Goal: Task Accomplishment & Management: Manage account settings

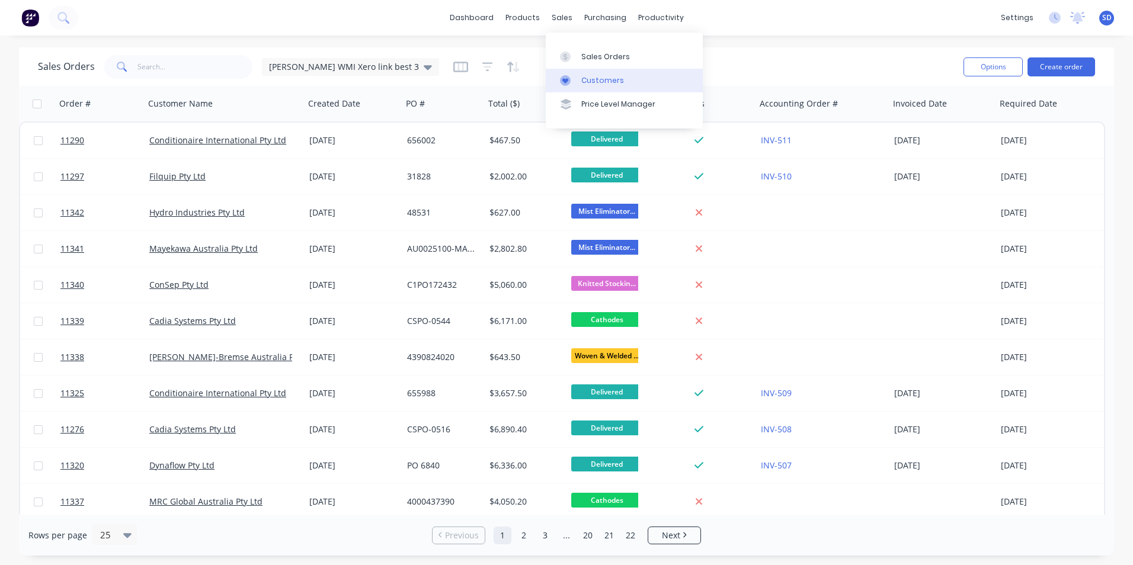
click at [587, 81] on div "Customers" at bounding box center [602, 80] width 43 height 11
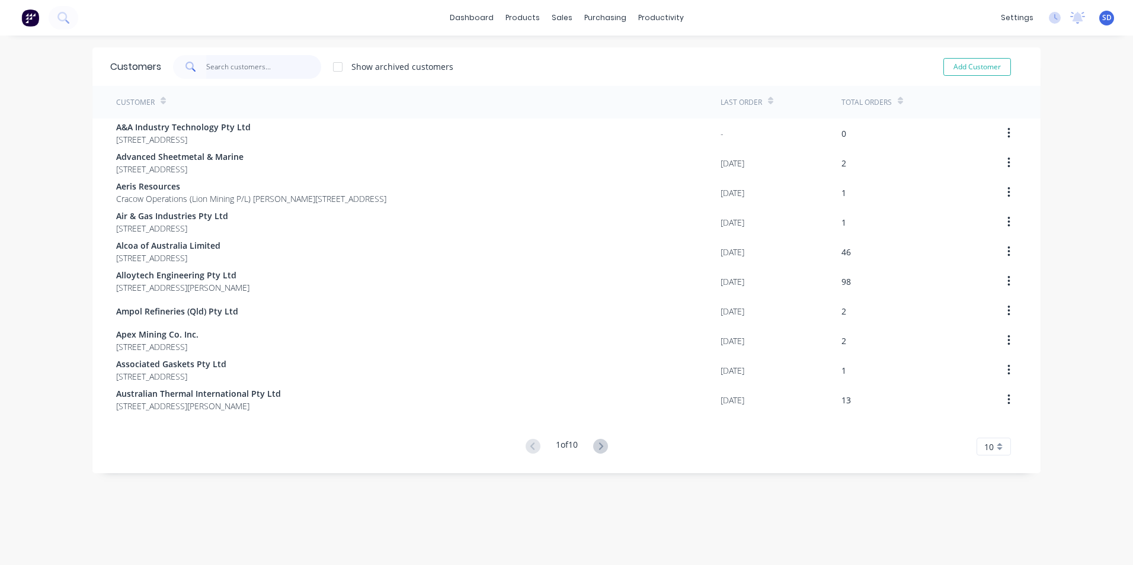
click at [245, 65] on input "text" at bounding box center [264, 67] width 116 height 24
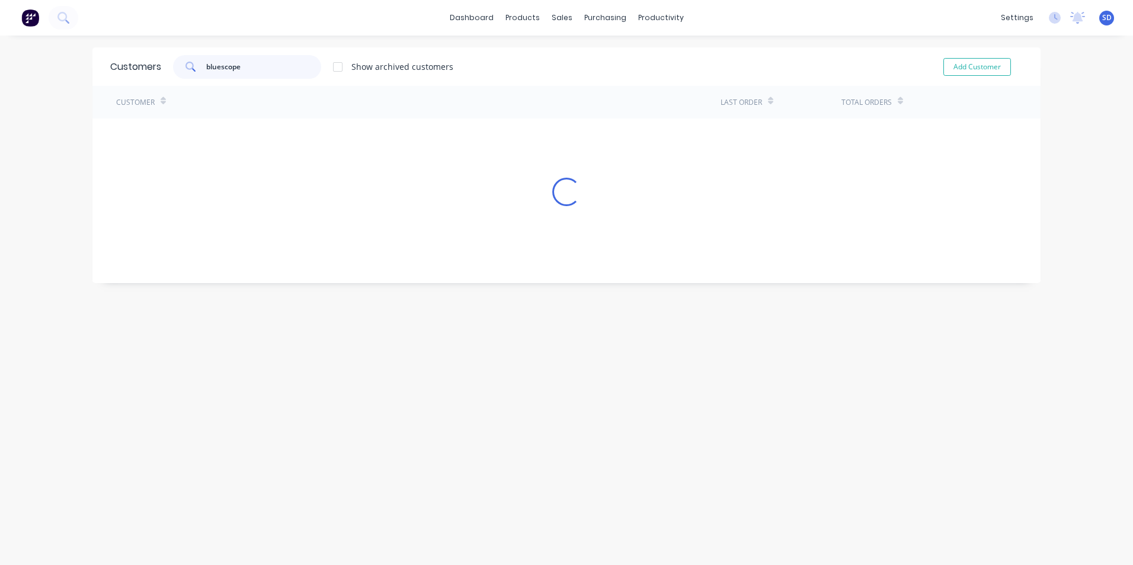
type input "bluescope"
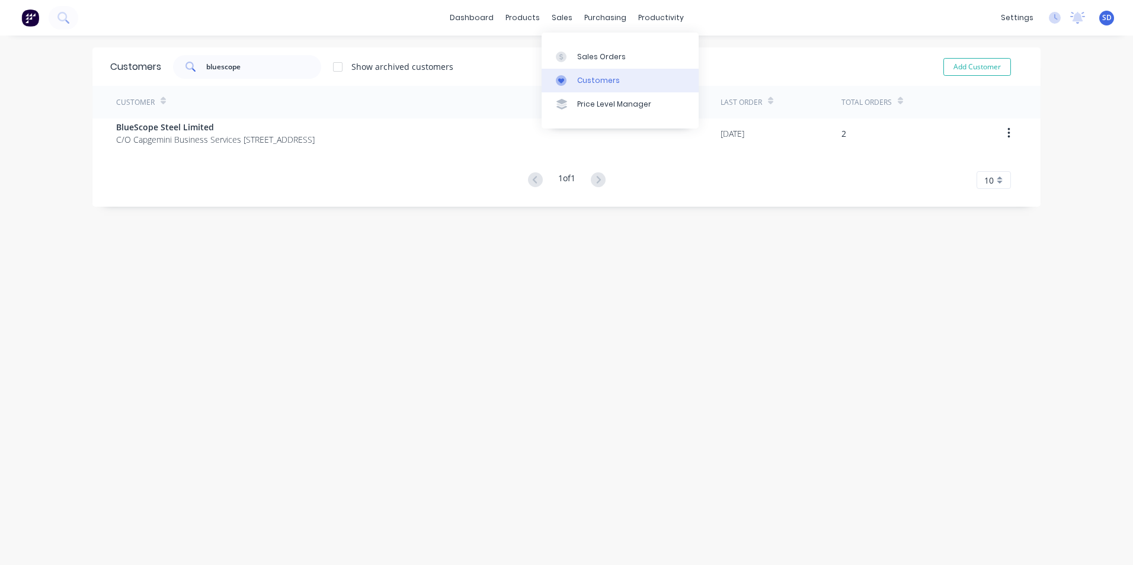
click at [561, 75] on icon at bounding box center [561, 80] width 11 height 11
click at [581, 72] on link "Customers" at bounding box center [620, 81] width 157 height 24
drag, startPoint x: 254, startPoint y: 68, endPoint x: 166, endPoint y: 70, distance: 87.1
click at [166, 70] on div "bluescope Show archived customers" at bounding box center [307, 67] width 292 height 24
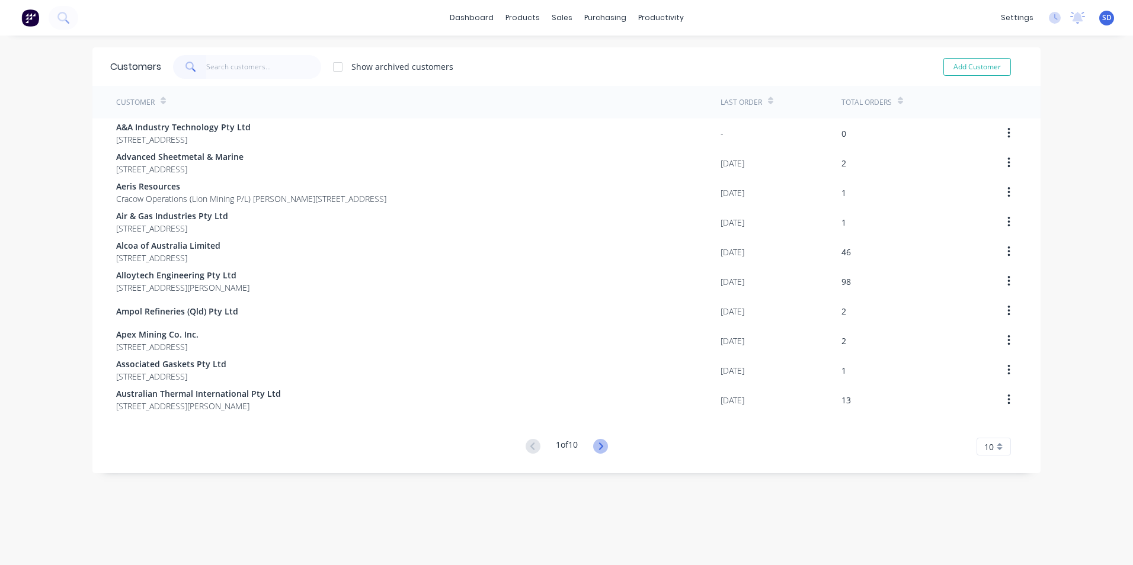
click at [600, 447] on icon at bounding box center [600, 446] width 4 height 7
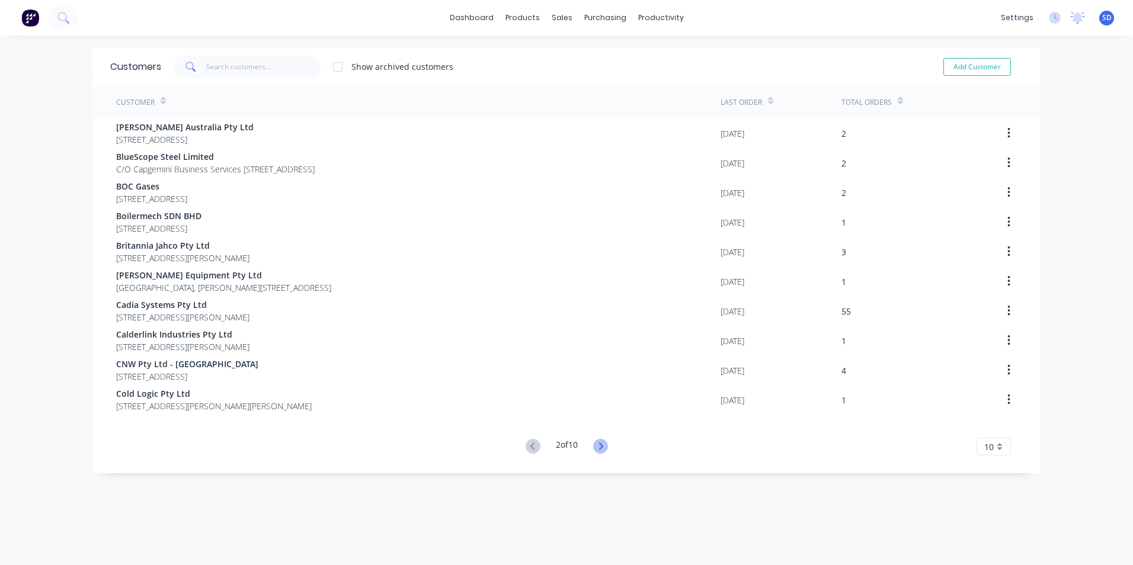
click at [597, 447] on icon at bounding box center [600, 446] width 15 height 15
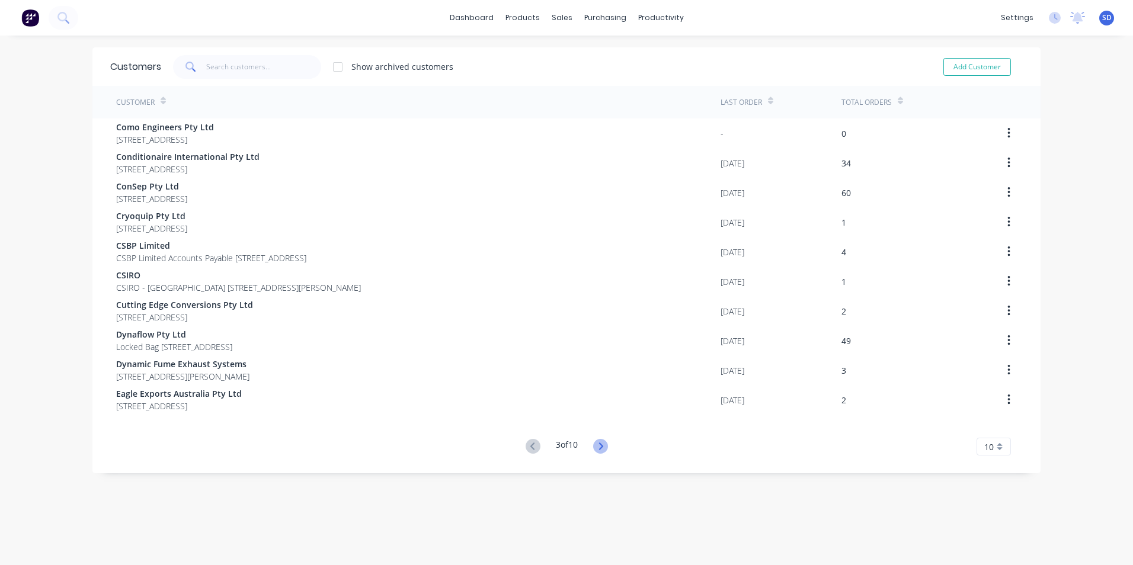
click at [594, 445] on icon at bounding box center [600, 446] width 15 height 15
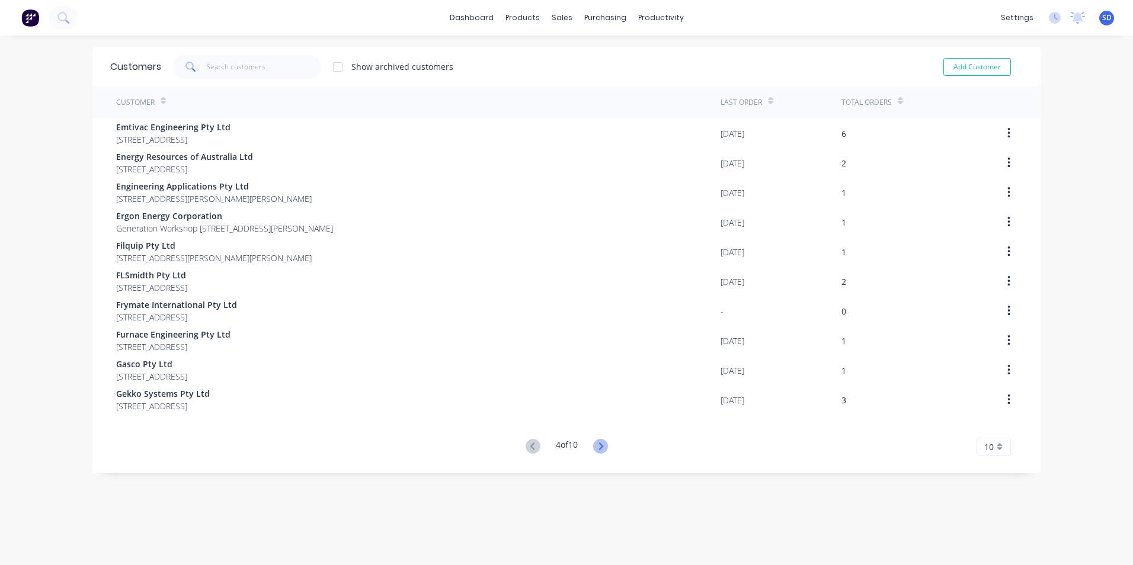
click at [601, 445] on icon at bounding box center [600, 446] width 15 height 15
click at [597, 452] on icon at bounding box center [600, 446] width 15 height 15
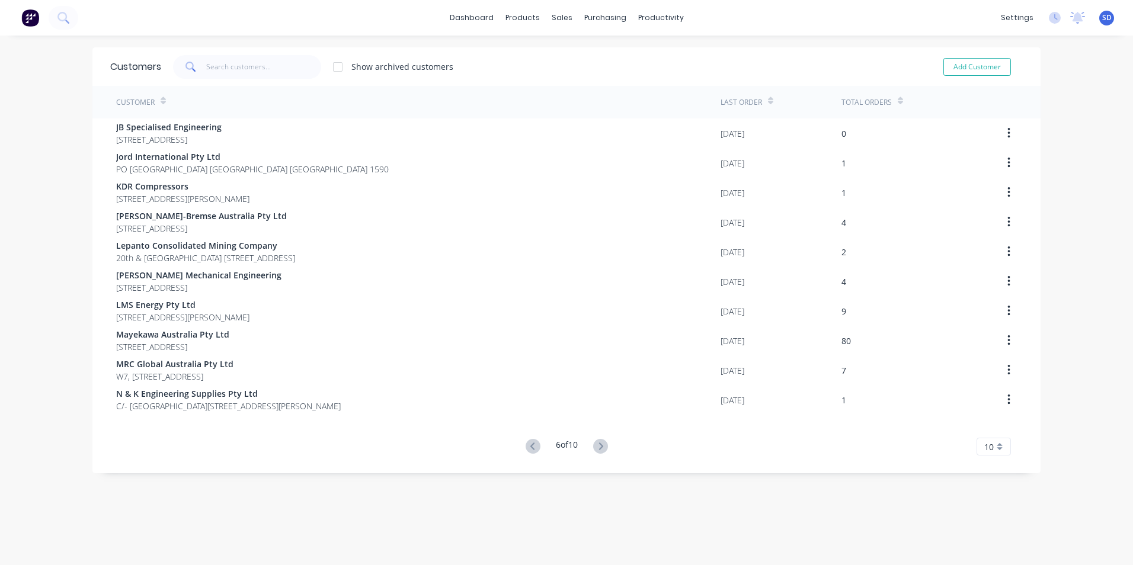
click at [597, 452] on icon at bounding box center [600, 446] width 15 height 15
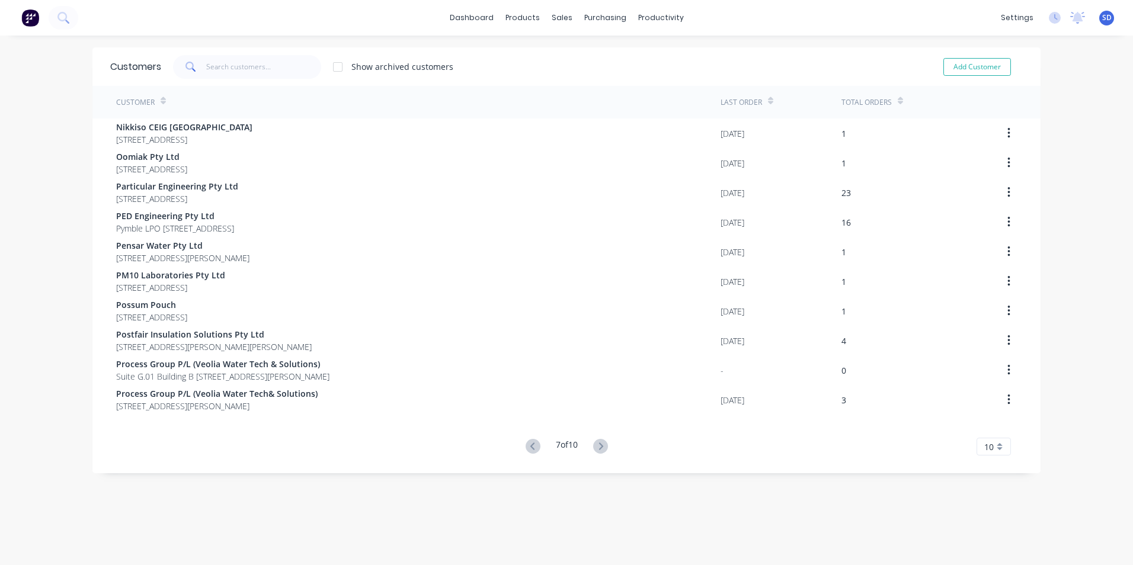
click at [597, 452] on icon at bounding box center [600, 446] width 15 height 15
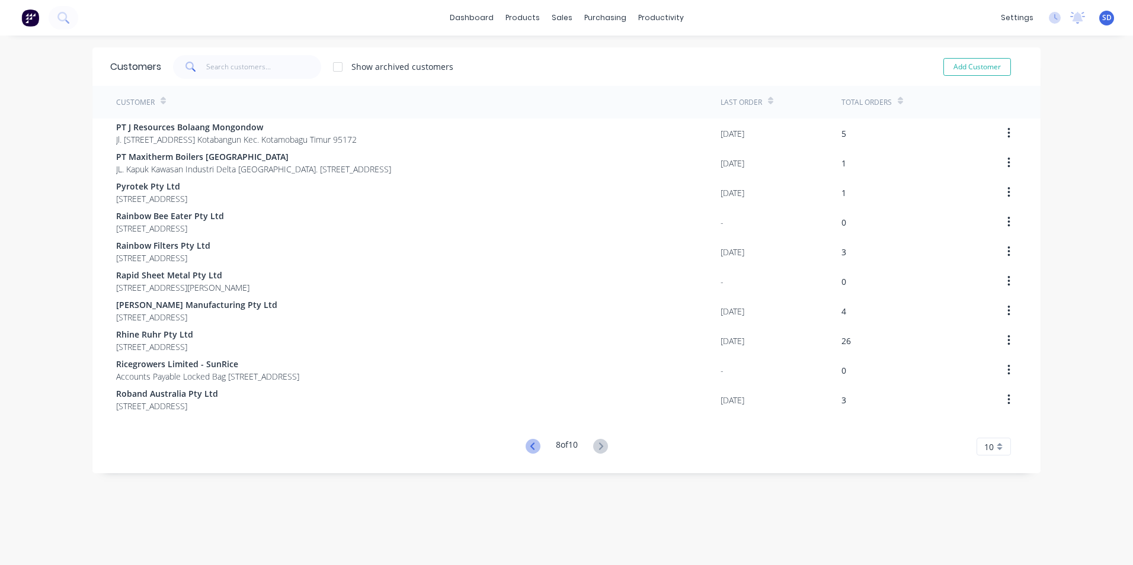
click at [526, 446] on icon at bounding box center [533, 446] width 15 height 15
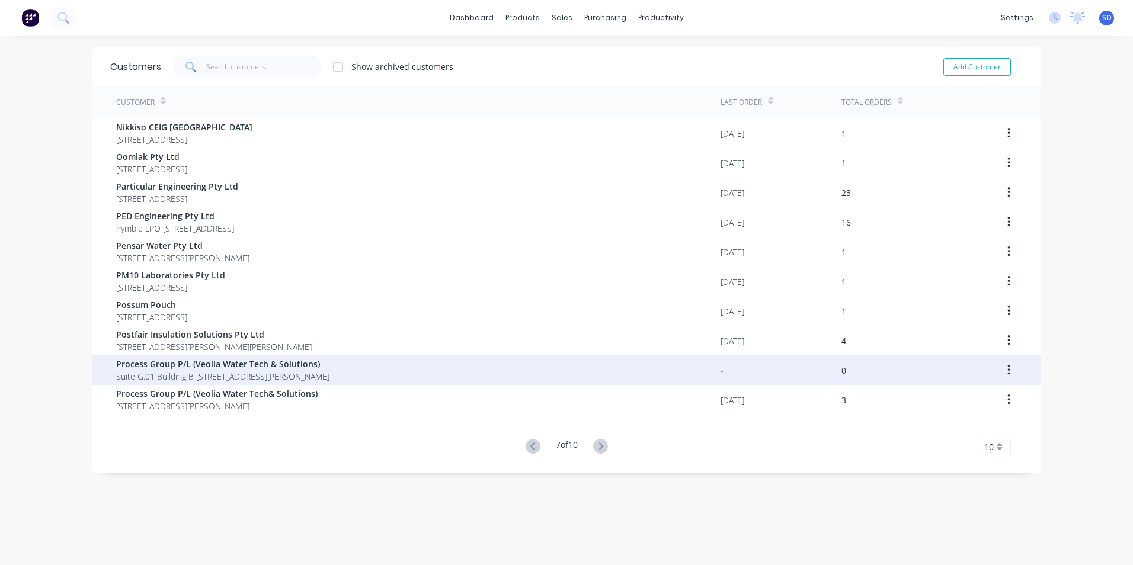
click at [1007, 370] on icon "button" at bounding box center [1008, 370] width 2 height 11
click at [983, 395] on div "Archive" at bounding box center [966, 401] width 91 height 17
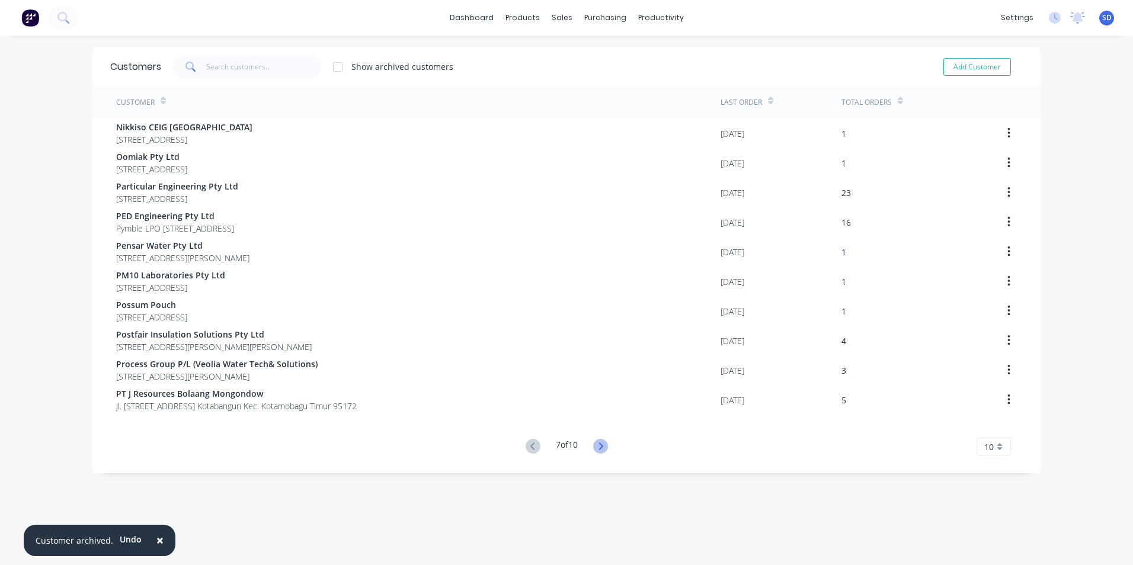
click at [603, 447] on icon at bounding box center [600, 446] width 15 height 15
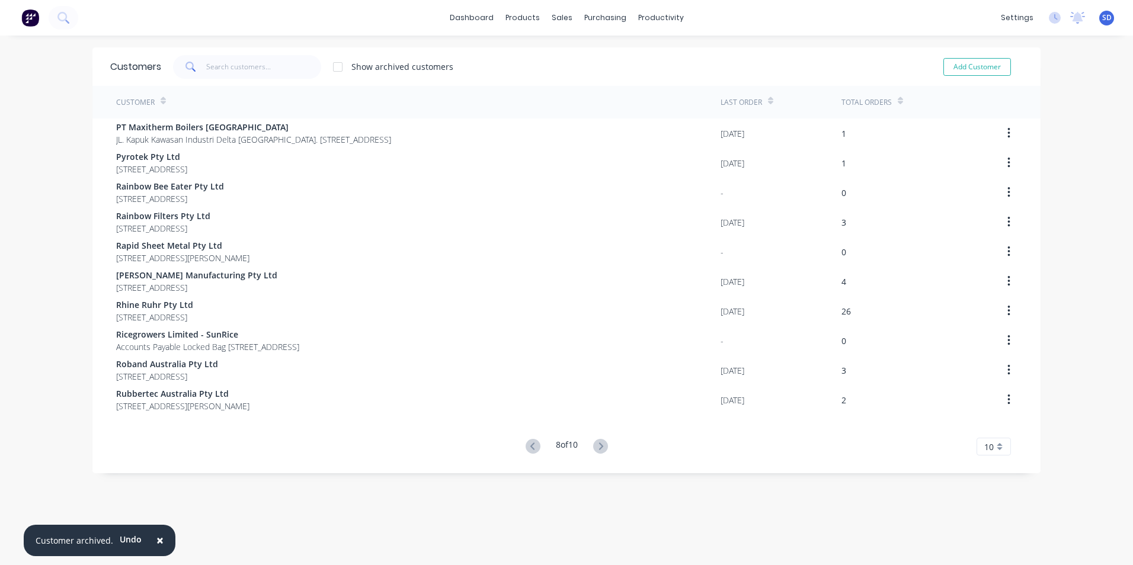
click at [603, 447] on icon at bounding box center [600, 446] width 15 height 15
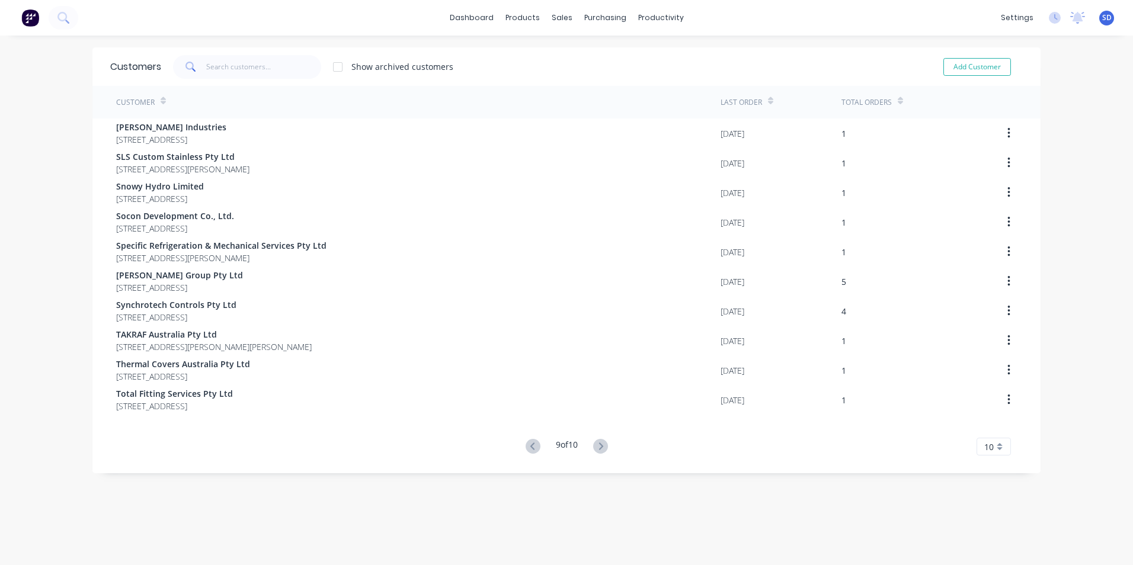
click at [603, 447] on icon at bounding box center [600, 446] width 15 height 15
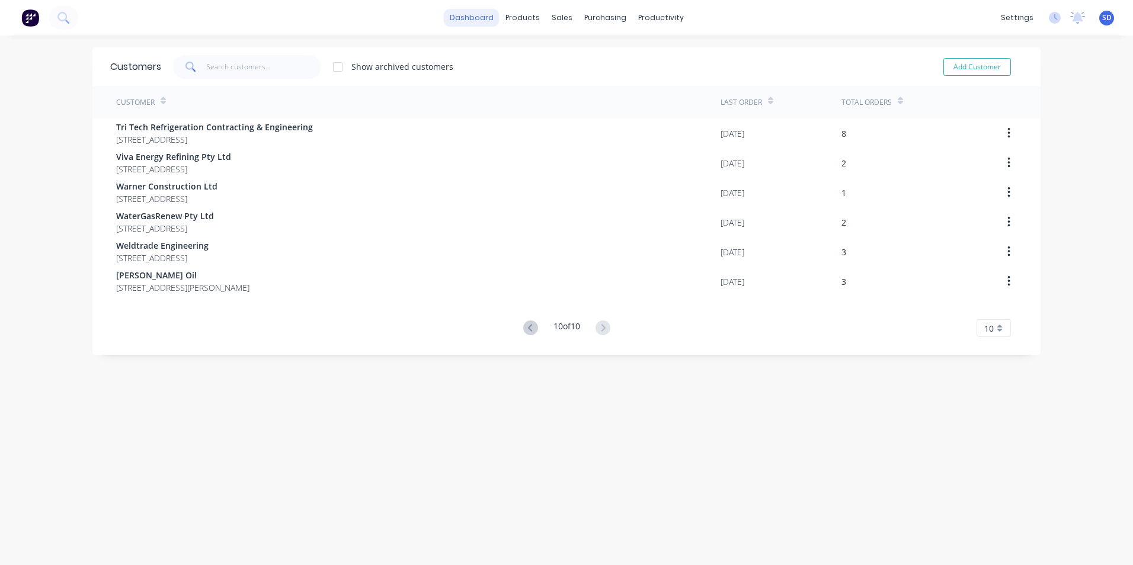
click at [487, 25] on link "dashboard" at bounding box center [472, 18] width 56 height 18
